Goal: Task Accomplishment & Management: Complete application form

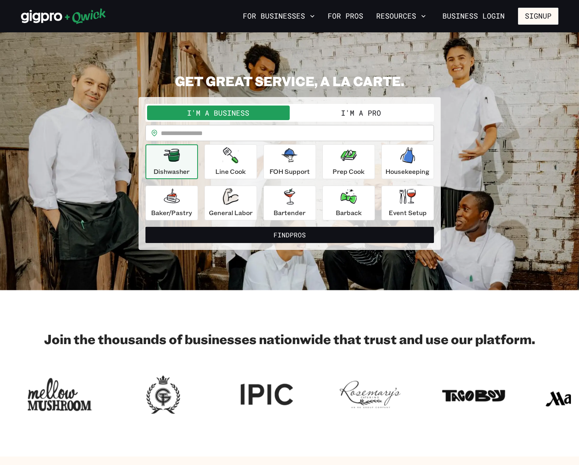
click at [366, 115] on button "I'm a Pro" at bounding box center [361, 113] width 143 height 15
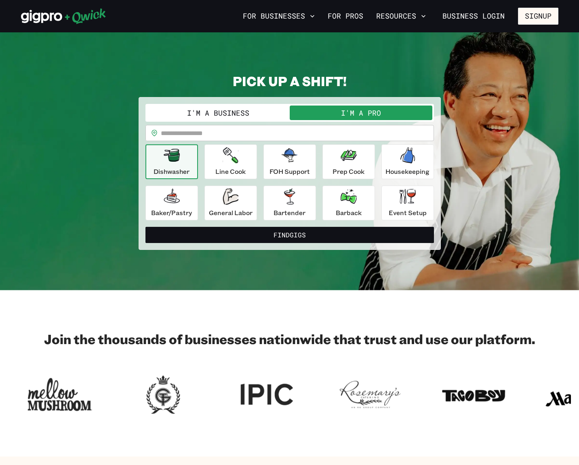
click at [245, 132] on input "text" at bounding box center [297, 133] width 273 height 16
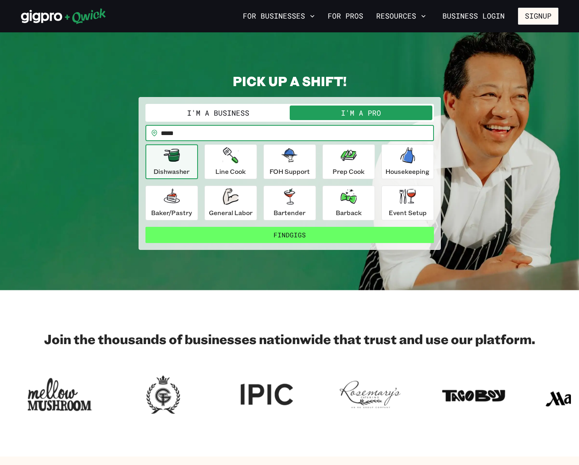
type input "*****"
click at [297, 233] on button "Find Gigs" at bounding box center [290, 235] width 289 height 16
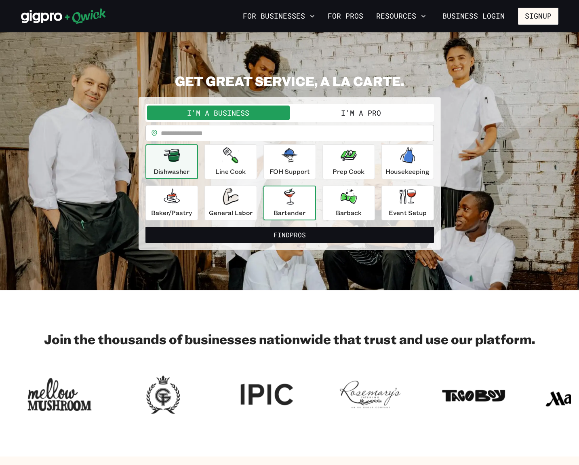
click at [296, 211] on p "Bartender" at bounding box center [290, 213] width 32 height 10
click at [213, 135] on input "text" at bounding box center [297, 133] width 273 height 16
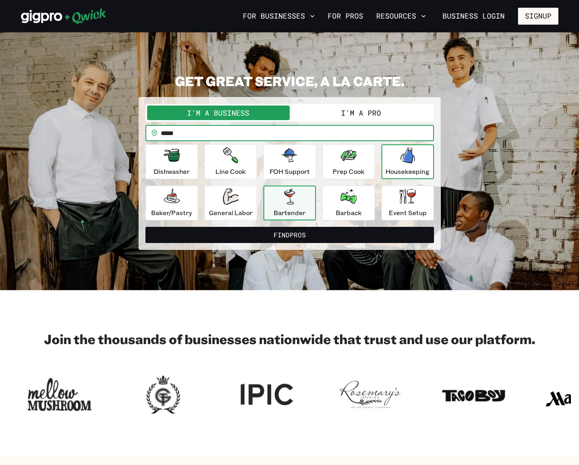
type input "*****"
click at [290, 235] on button "Find Pros" at bounding box center [290, 235] width 289 height 16
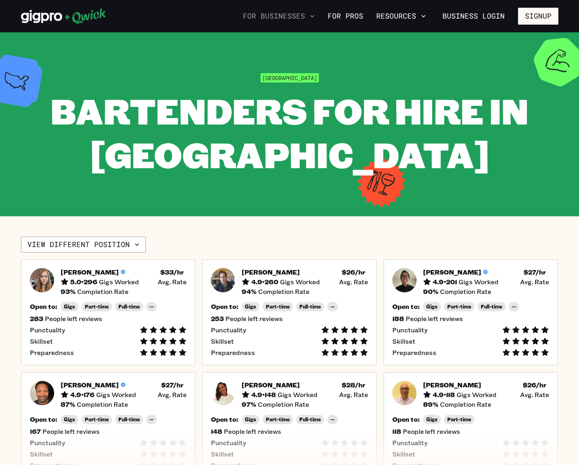
click at [317, 15] on icon "button" at bounding box center [313, 16] width 8 height 8
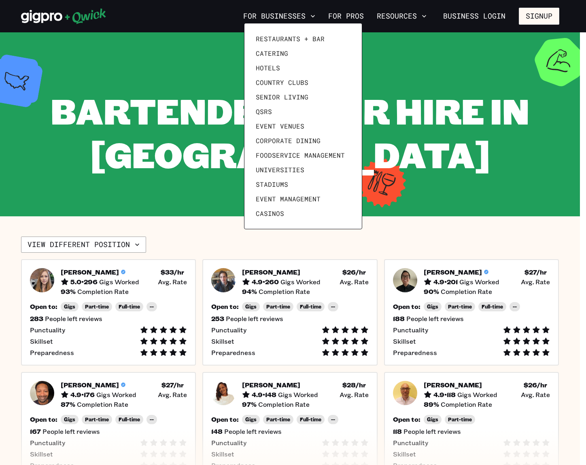
click at [422, 17] on div at bounding box center [293, 232] width 586 height 465
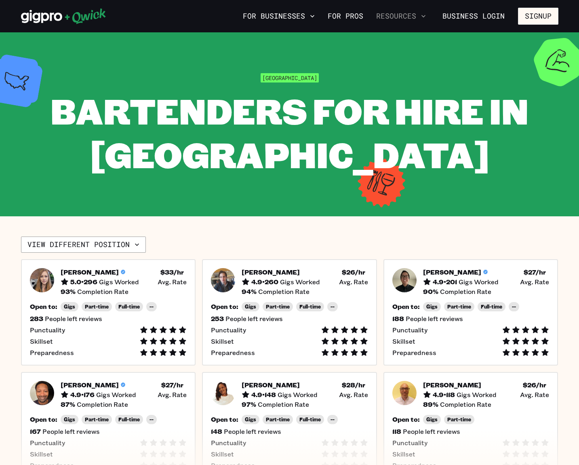
click at [427, 17] on icon "button" at bounding box center [424, 16] width 8 height 8
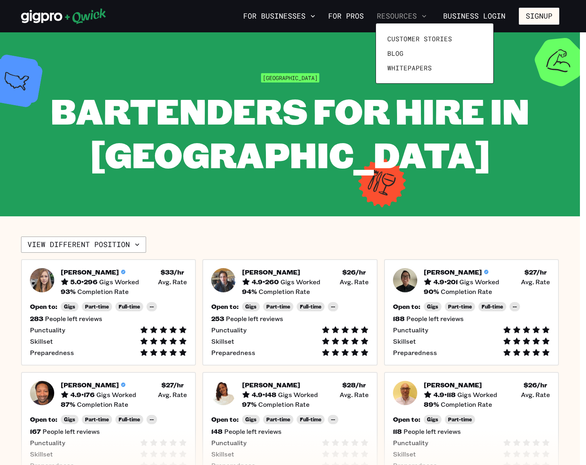
click at [427, 17] on div at bounding box center [293, 232] width 586 height 465
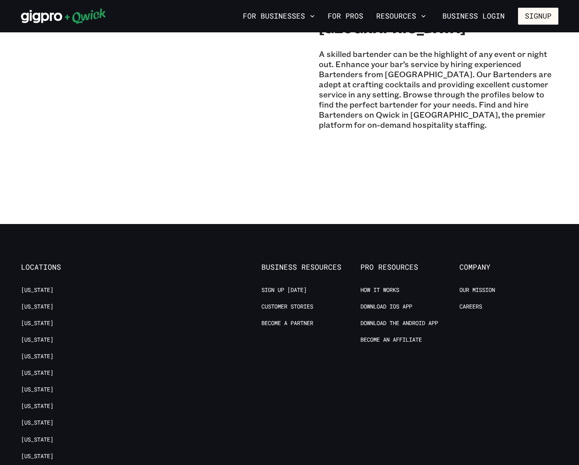
scroll to position [634, 0]
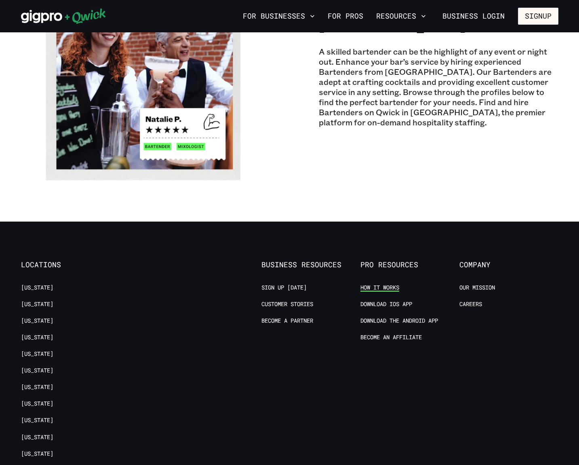
click at [389, 286] on link "How it Works" at bounding box center [380, 288] width 39 height 8
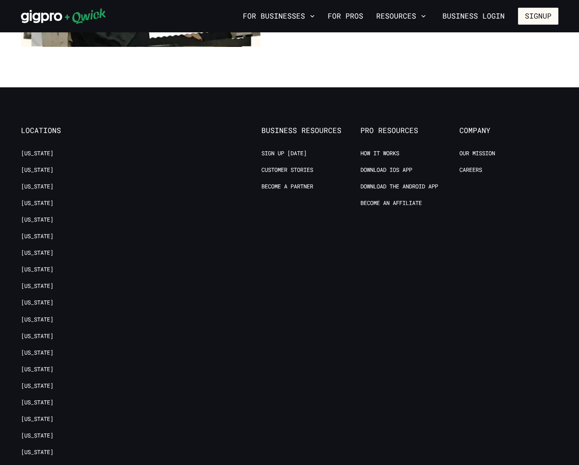
scroll to position [1497, 0]
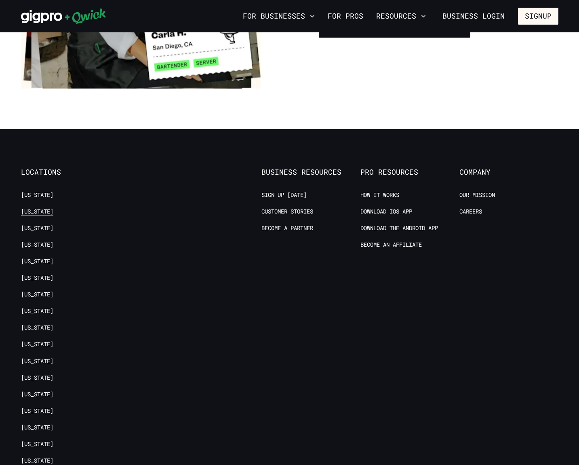
click at [41, 208] on link "[US_STATE]" at bounding box center [37, 212] width 32 height 8
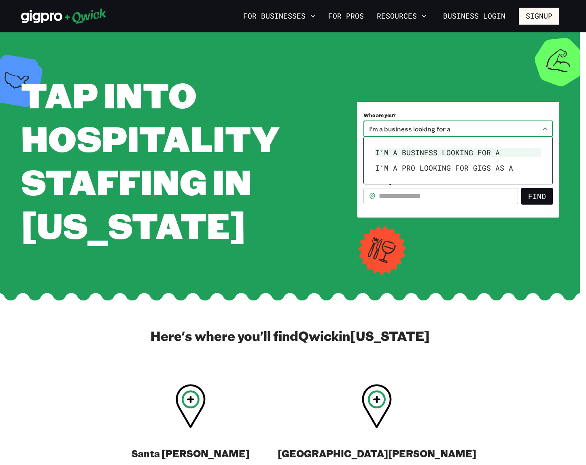
click at [546, 127] on body "**********" at bounding box center [293, 232] width 586 height 465
click at [502, 167] on li "I’m a pro looking for Gigs as a" at bounding box center [458, 168] width 172 height 15
type input "***"
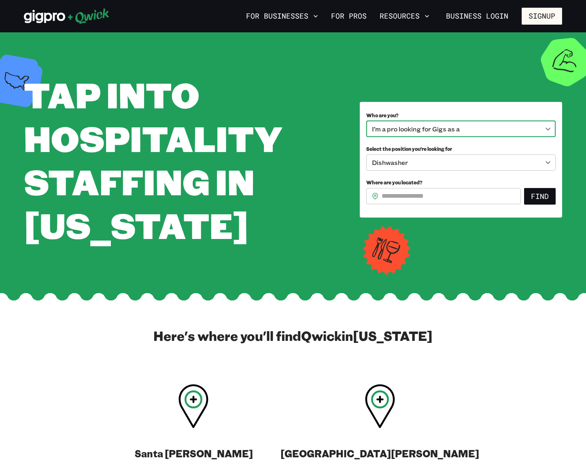
click at [546, 161] on body "**********" at bounding box center [293, 232] width 586 height 465
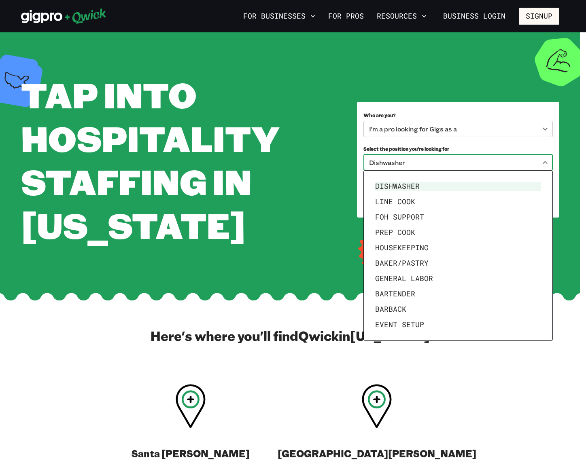
click at [513, 371] on div at bounding box center [293, 232] width 586 height 465
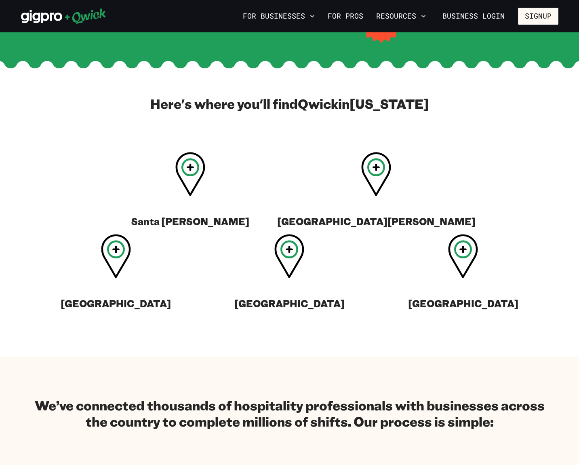
scroll to position [253, 0]
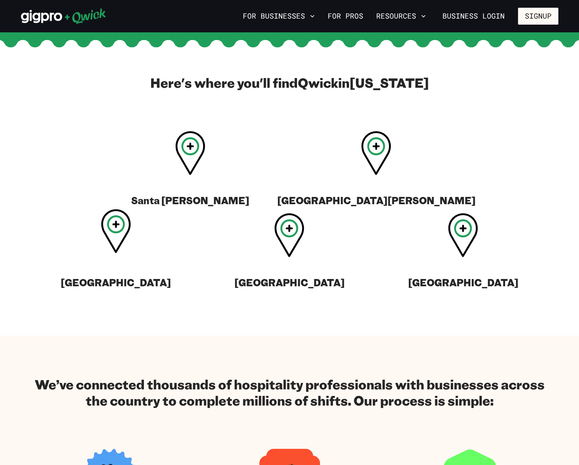
click at [131, 209] on icon at bounding box center [116, 231] width 30 height 44
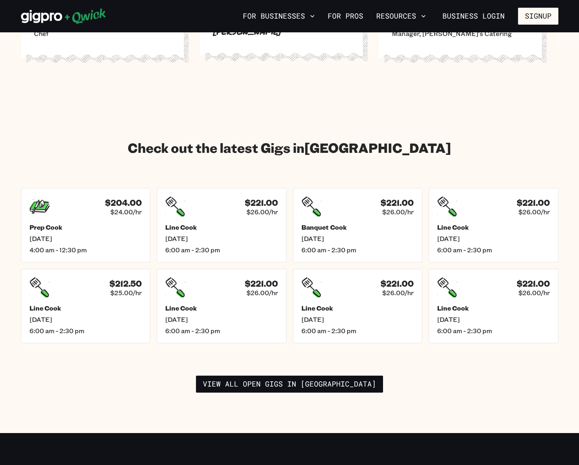
scroll to position [1071, 0]
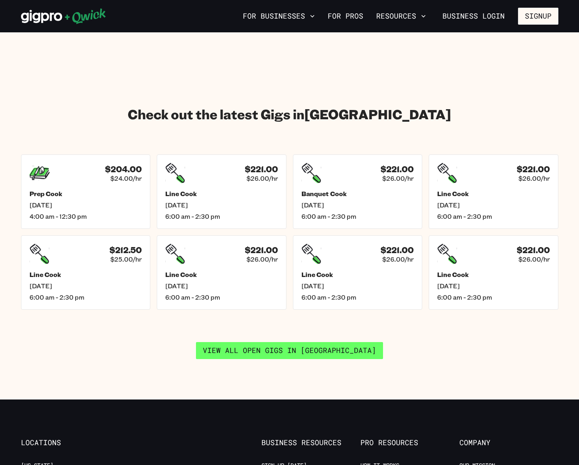
click at [302, 342] on link "View all open gigs in San Francisco" at bounding box center [289, 350] width 187 height 17
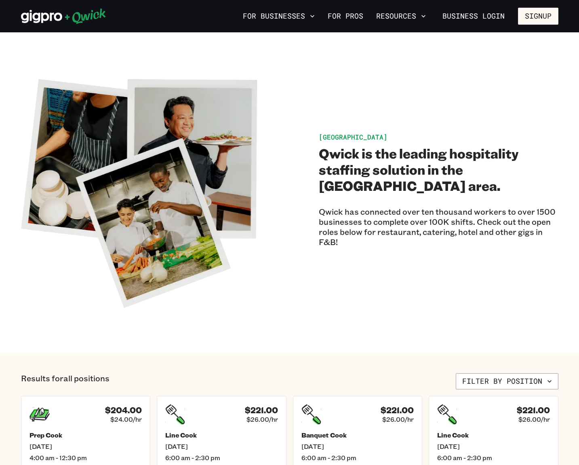
drag, startPoint x: 579, startPoint y: 44, endPoint x: 579, endPoint y: 76, distance: 31.9
click at [579, 76] on section "San Francisco Qwick is the leading hospitality staffing solution in the San Fra…" at bounding box center [289, 192] width 579 height 321
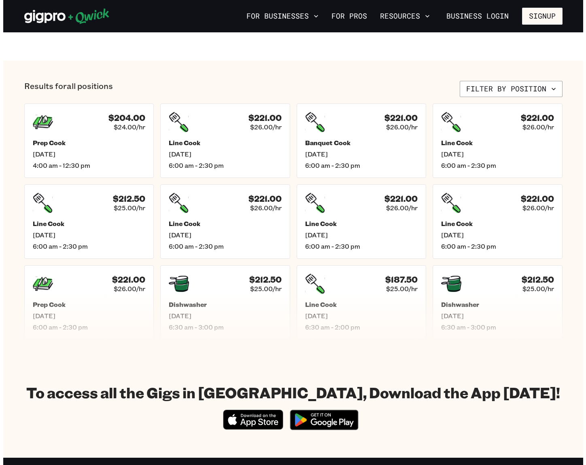
scroll to position [289, 0]
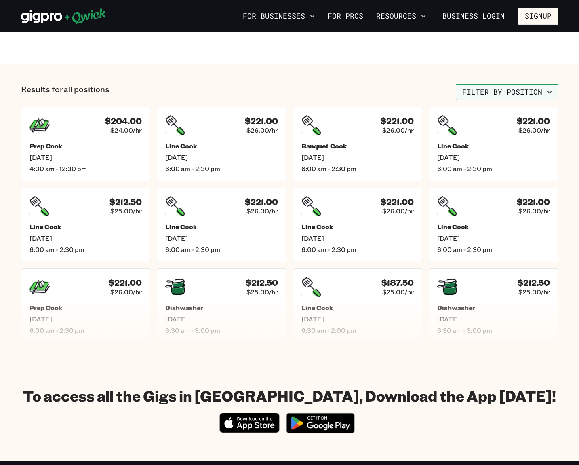
click at [550, 89] on icon "button" at bounding box center [550, 92] width 8 height 8
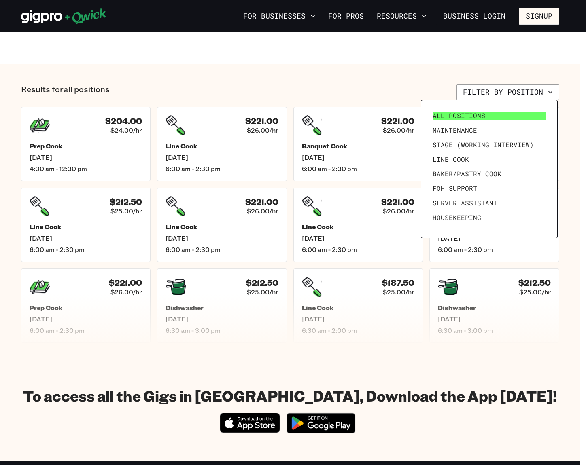
click at [482, 112] on span "All Positions" at bounding box center [458, 116] width 53 height 8
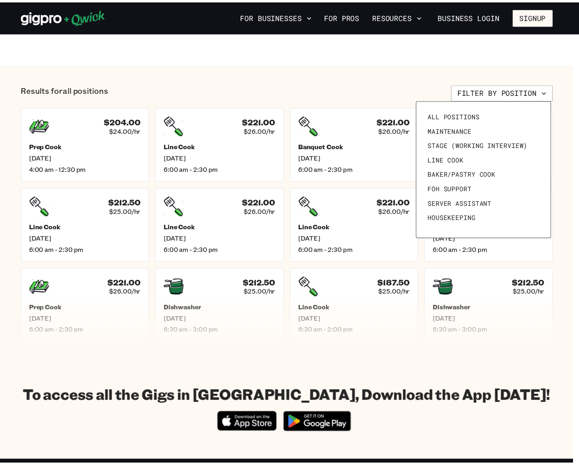
scroll to position [0, 0]
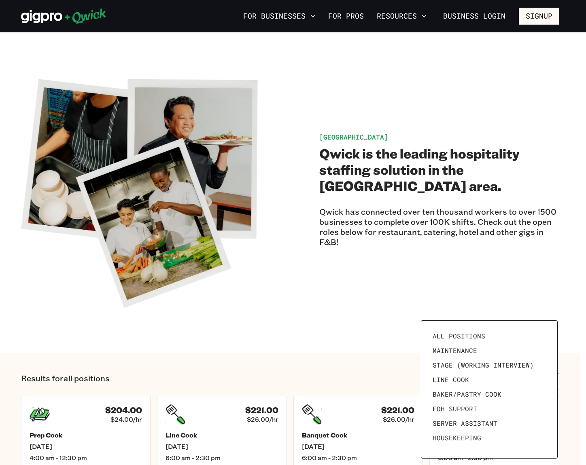
click at [472, 315] on div at bounding box center [293, 232] width 586 height 465
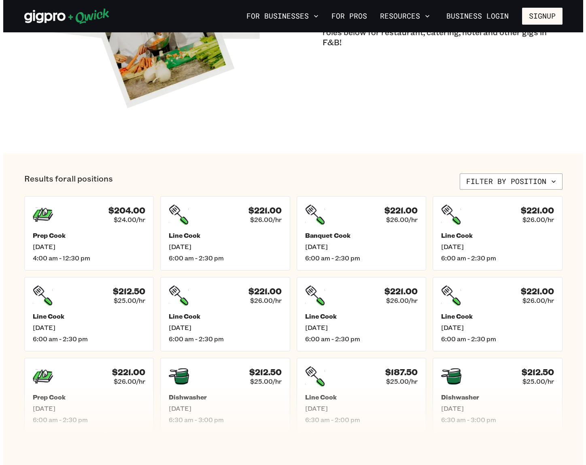
scroll to position [195, 0]
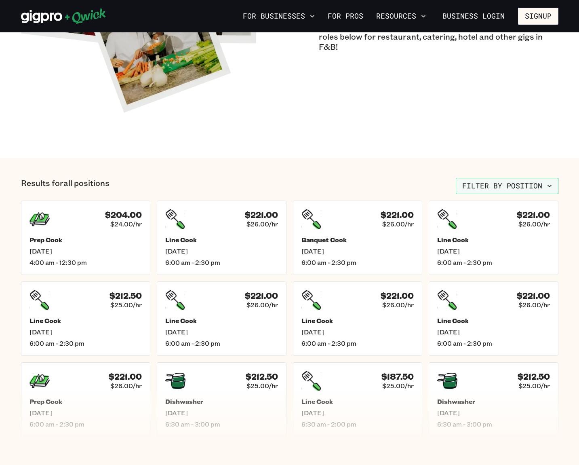
click at [548, 184] on icon "button" at bounding box center [550, 186] width 8 height 8
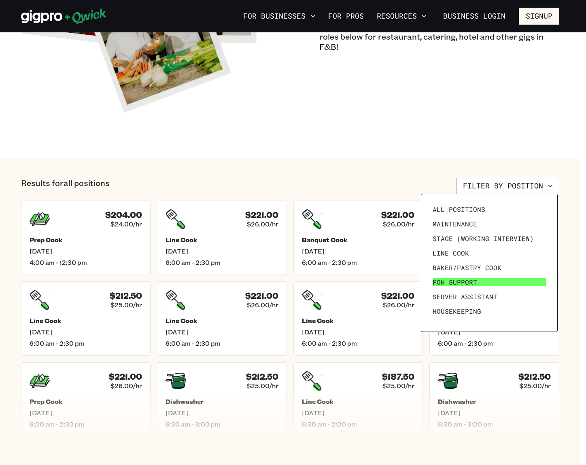
click at [486, 282] on link "FOH Support" at bounding box center [489, 282] width 120 height 15
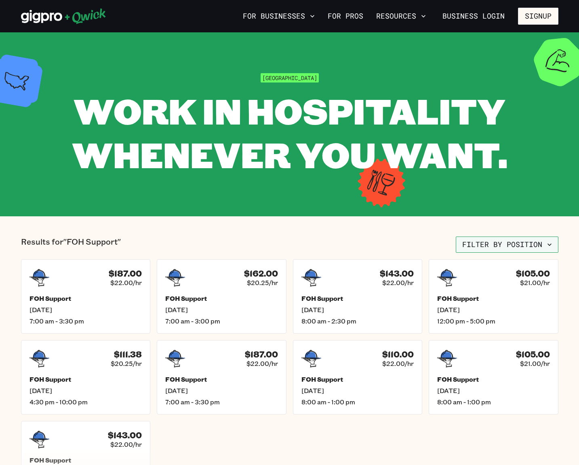
click at [547, 245] on icon "button" at bounding box center [550, 245] width 8 height 8
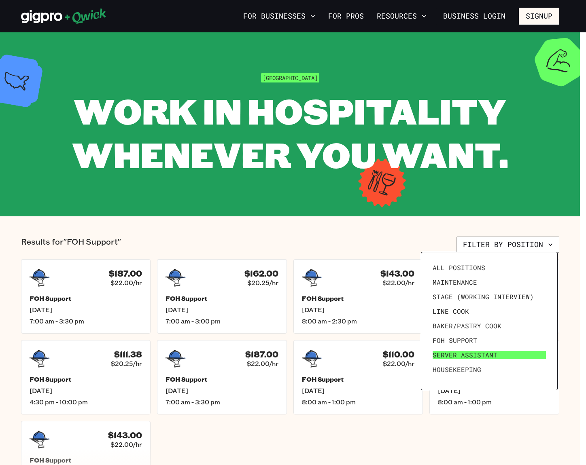
click at [485, 359] on link "Server Assistant" at bounding box center [489, 355] width 120 height 15
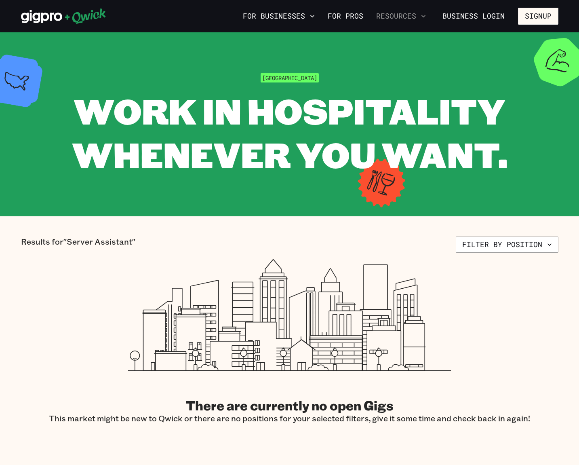
click at [421, 16] on icon "button" at bounding box center [424, 16] width 8 height 8
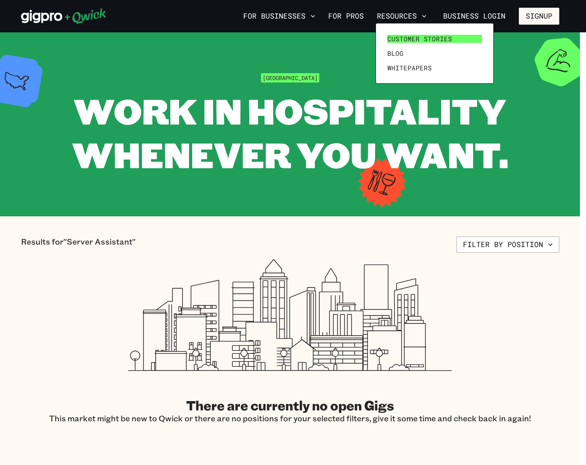
click at [431, 36] on span "Customer stories" at bounding box center [419, 39] width 65 height 8
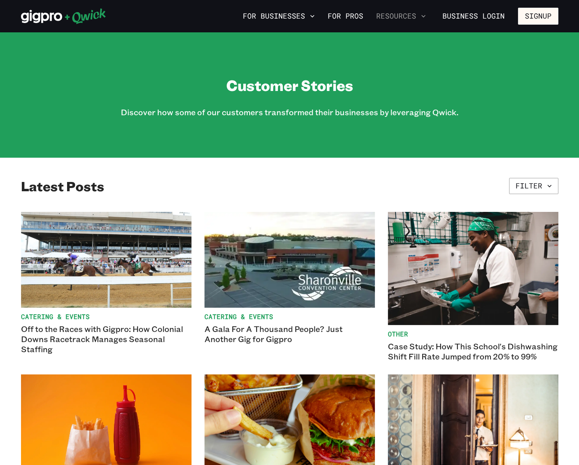
click at [425, 16] on icon "button" at bounding box center [424, 16] width 8 height 8
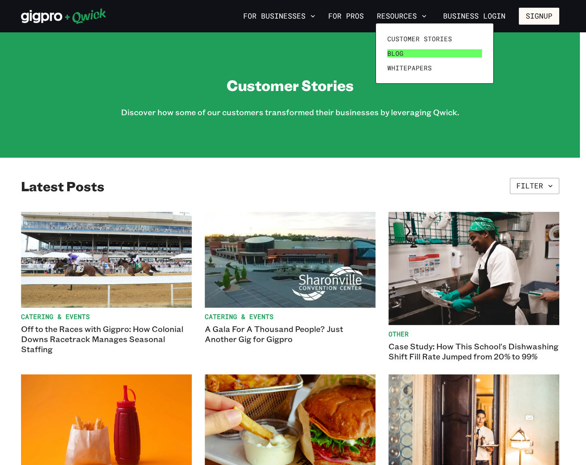
click at [396, 54] on span "Blog" at bounding box center [395, 53] width 16 height 8
